Goal: Information Seeking & Learning: Learn about a topic

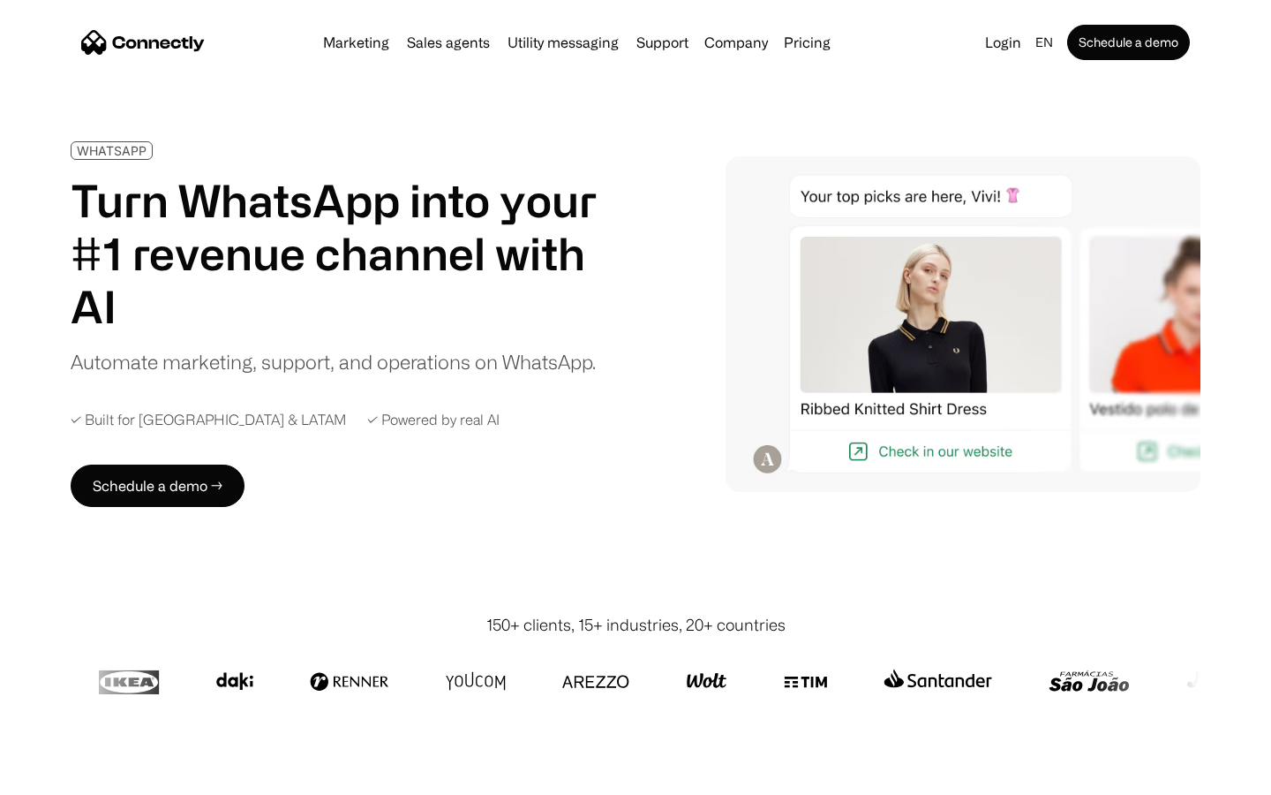
scroll to position [5735, 0]
